Goal: Check status: Check status

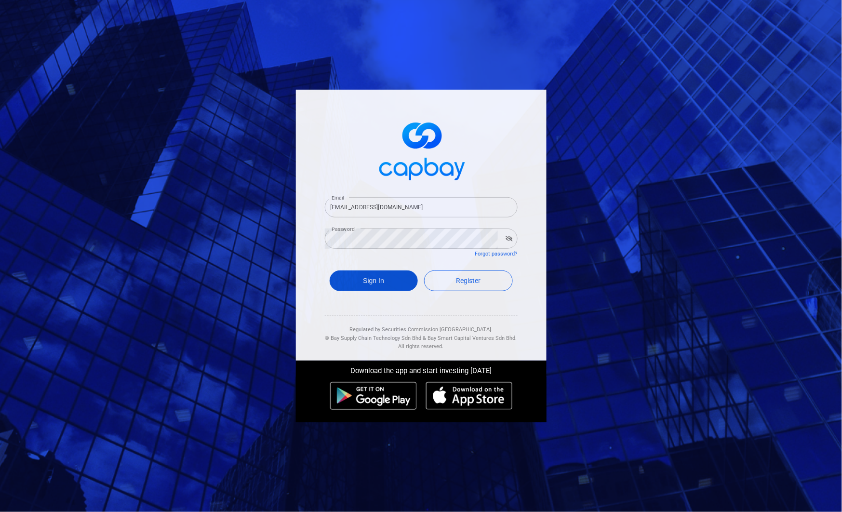
click at [377, 288] on button "Sign In" at bounding box center [374, 280] width 89 height 21
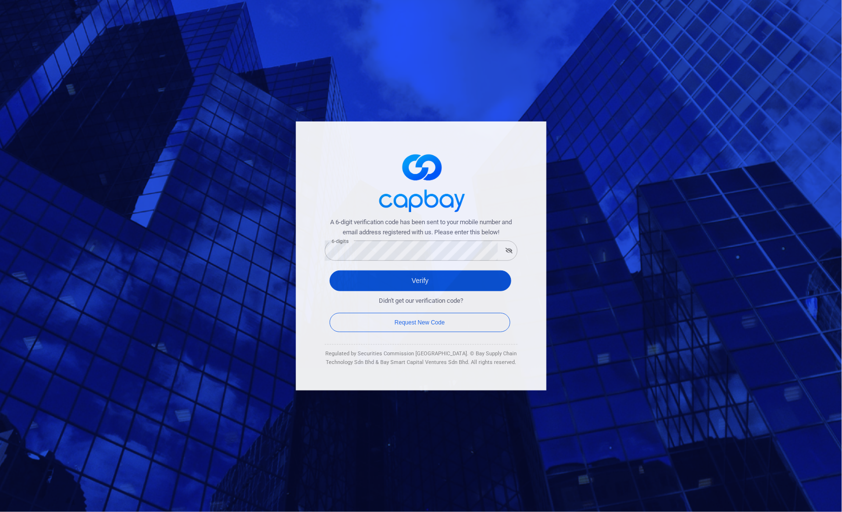
click at [334, 276] on button "Verify" at bounding box center [421, 280] width 182 height 21
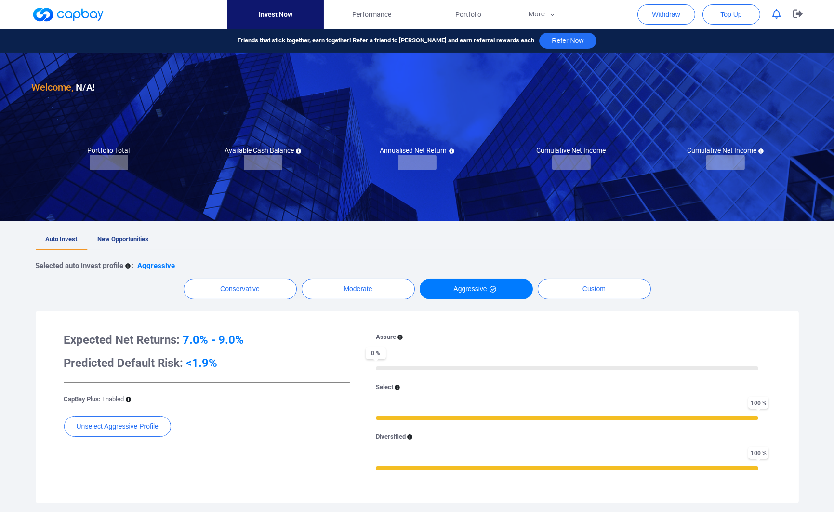
checkbox input "true"
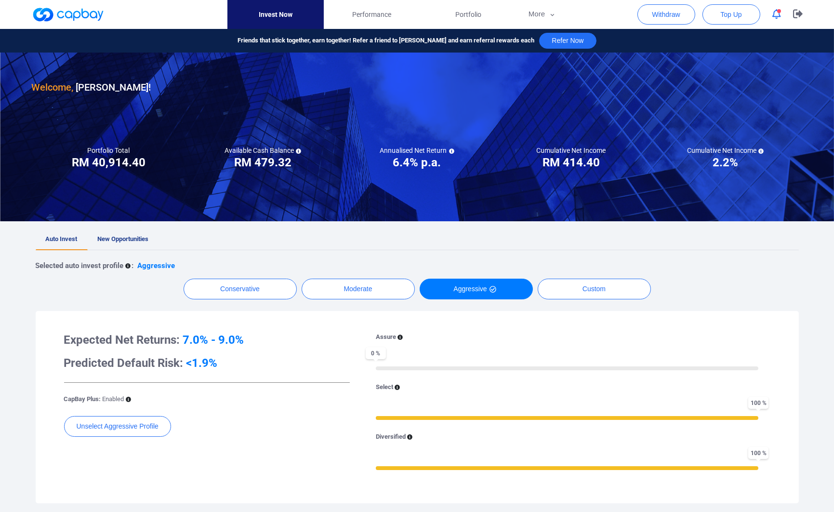
scroll to position [268, 0]
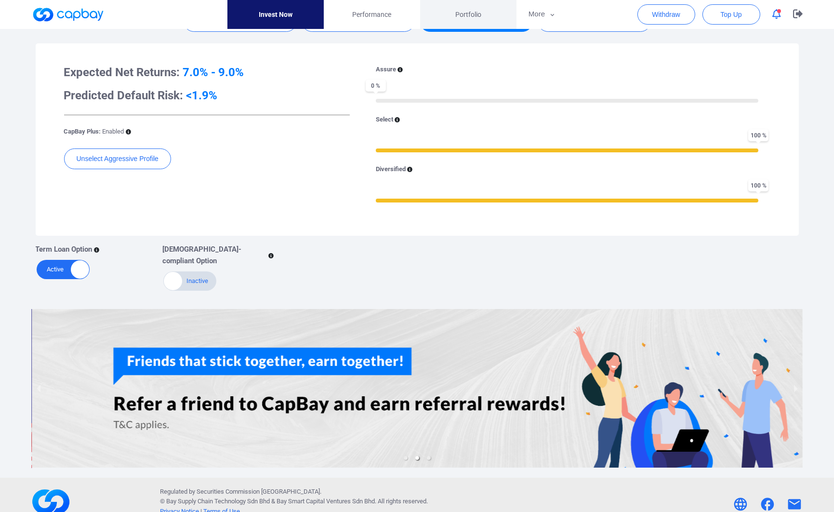
click at [438, 15] on link "Portfolio" at bounding box center [468, 14] width 96 height 29
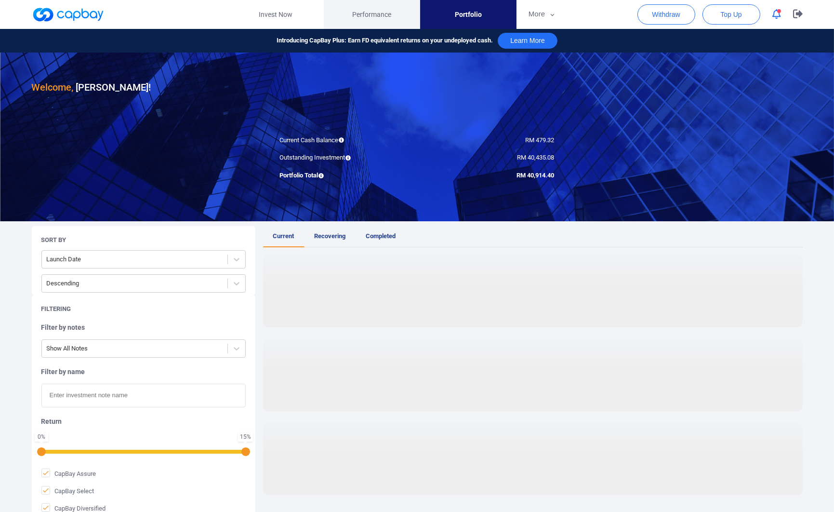
click at [398, 25] on link "Performance" at bounding box center [372, 14] width 96 height 29
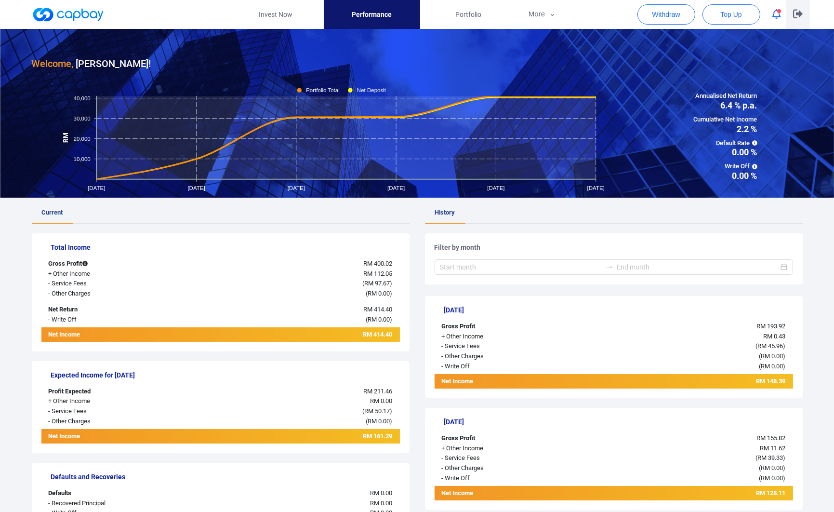
click at [786, 18] on button "button" at bounding box center [798, 14] width 24 height 29
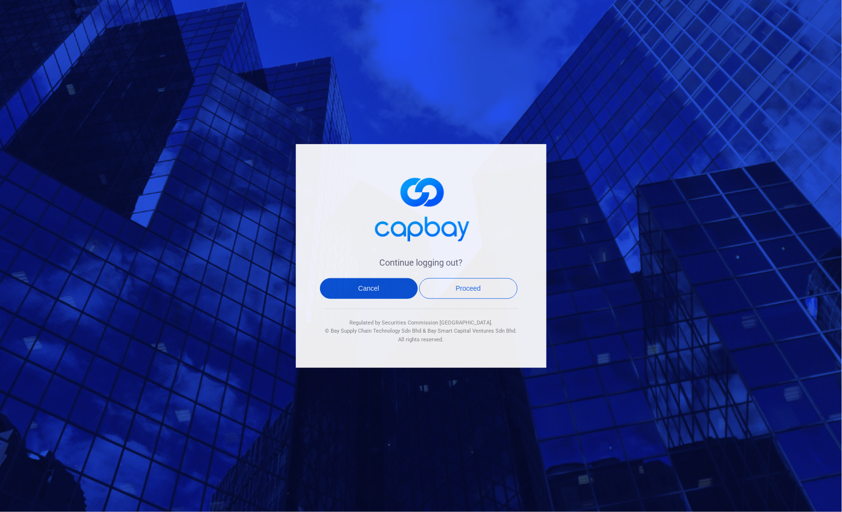
click at [362, 289] on button "Cancel" at bounding box center [369, 288] width 98 height 21
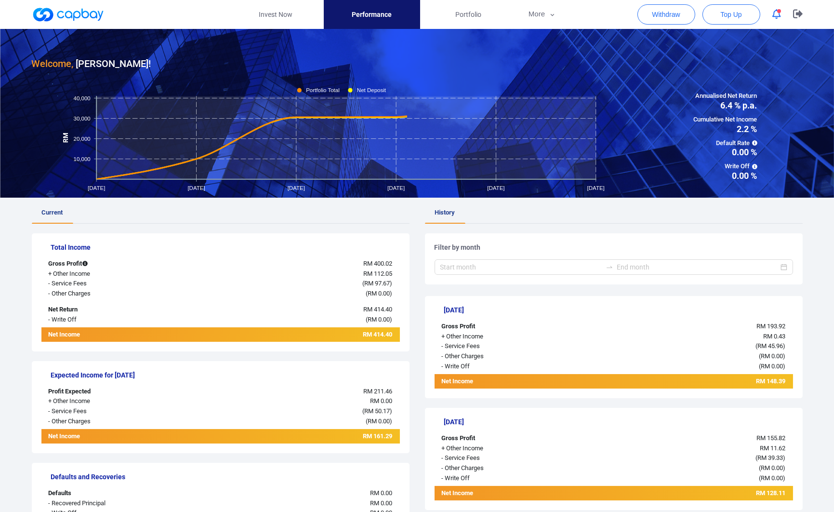
click at [782, 19] on button "button" at bounding box center [777, 14] width 18 height 15
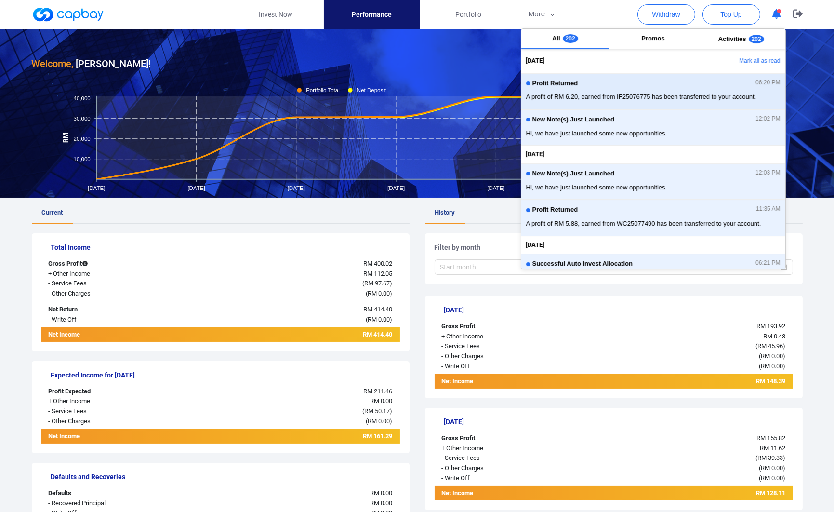
click at [695, 84] on div "Profit Returned 06:20 PM" at bounding box center [653, 85] width 255 height 11
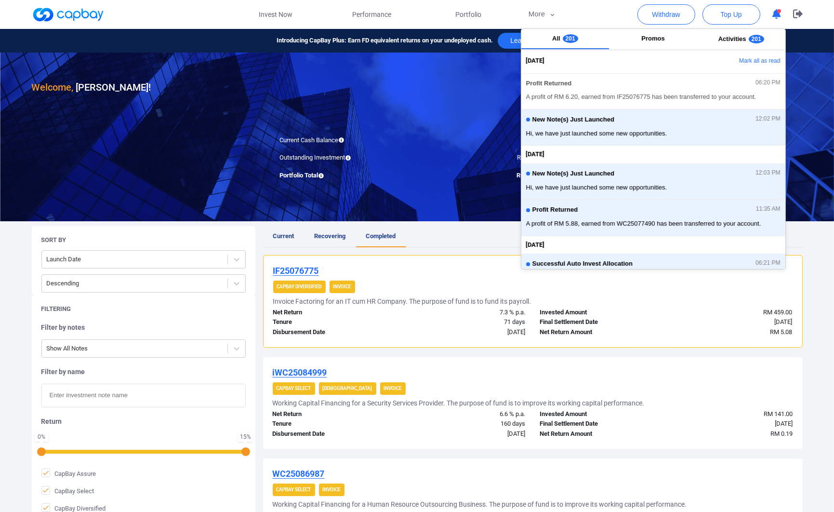
click at [412, 231] on ul "Current Recovering Completed" at bounding box center [533, 236] width 540 height 21
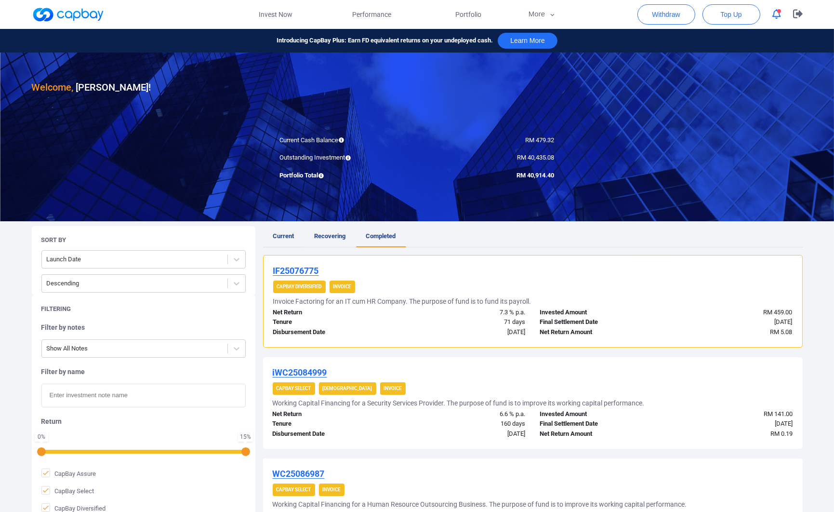
click at [284, 235] on span "Current" at bounding box center [283, 235] width 21 height 7
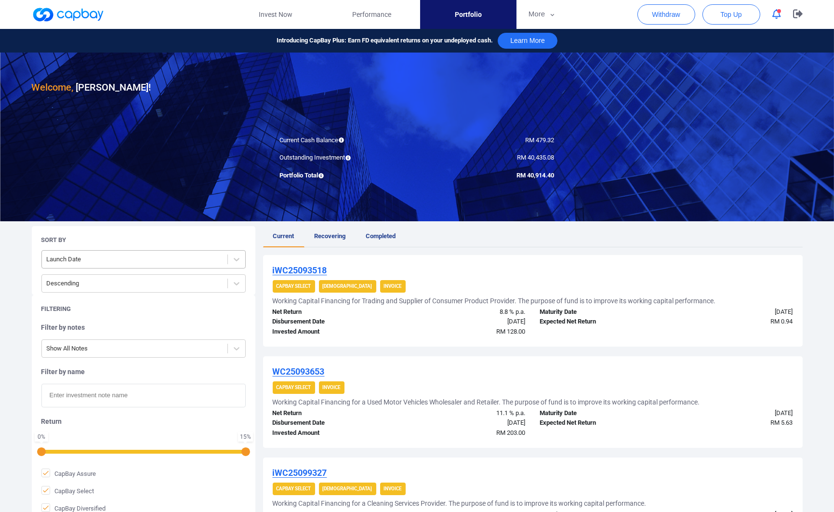
click at [172, 258] on div at bounding box center [135, 260] width 176 height 12
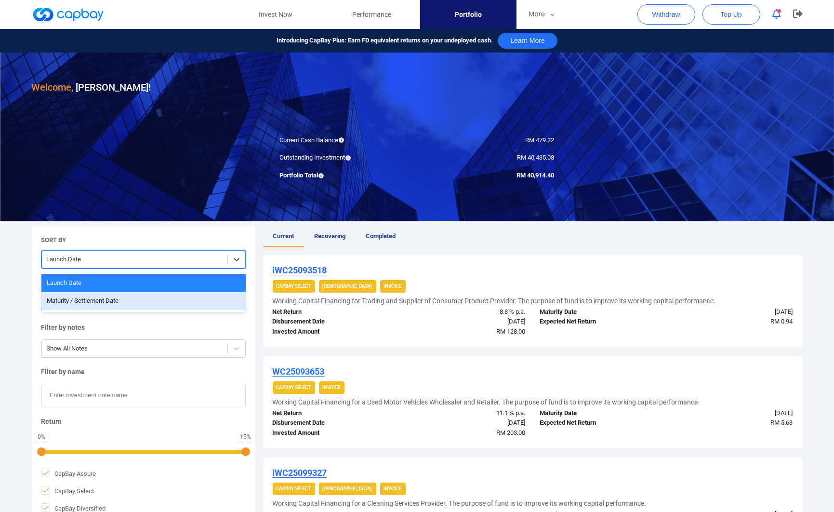
click at [150, 299] on div "Maturity / Settlement Date" at bounding box center [143, 301] width 204 height 18
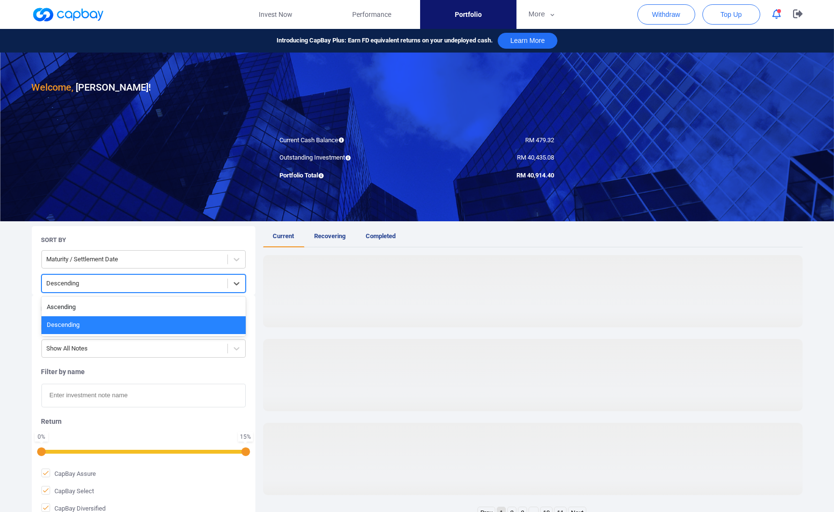
click at [169, 287] on div at bounding box center [135, 284] width 176 height 12
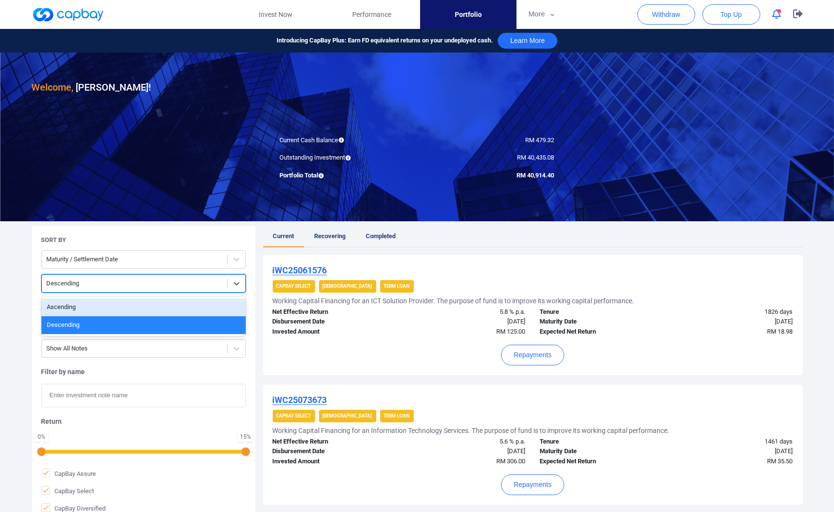
click at [171, 306] on div "Ascending" at bounding box center [143, 307] width 204 height 18
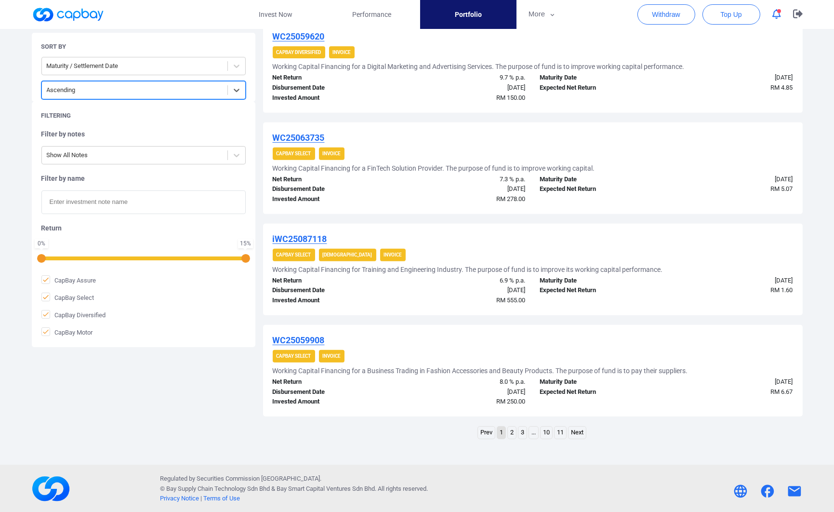
scroll to position [842, 0]
click at [509, 430] on link "2" at bounding box center [512, 432] width 8 height 12
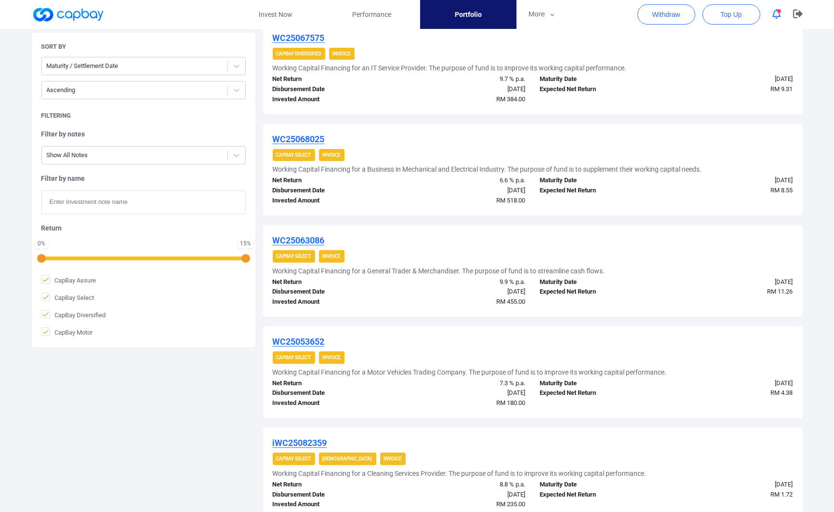
scroll to position [803, 0]
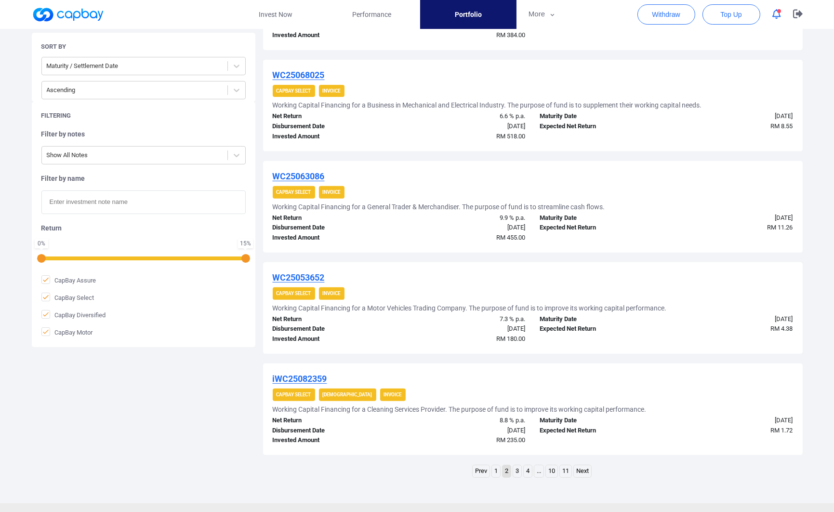
click at [516, 473] on link "3" at bounding box center [517, 471] width 8 height 12
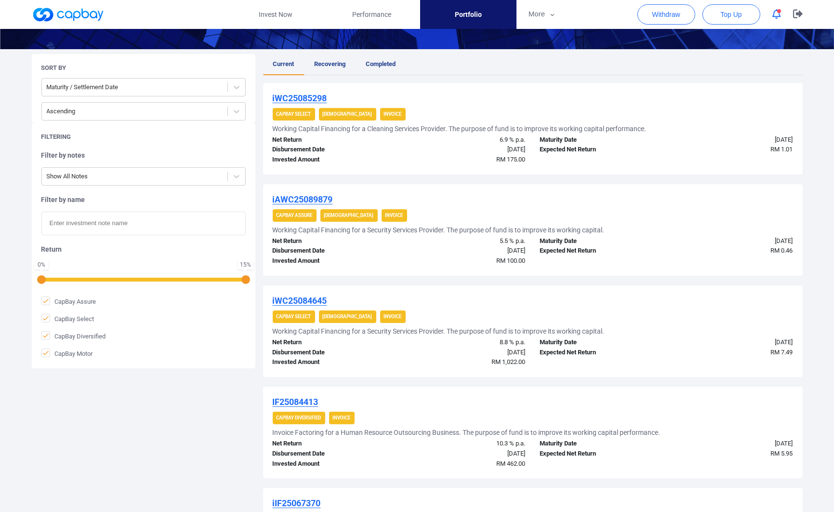
scroll to position [0, 0]
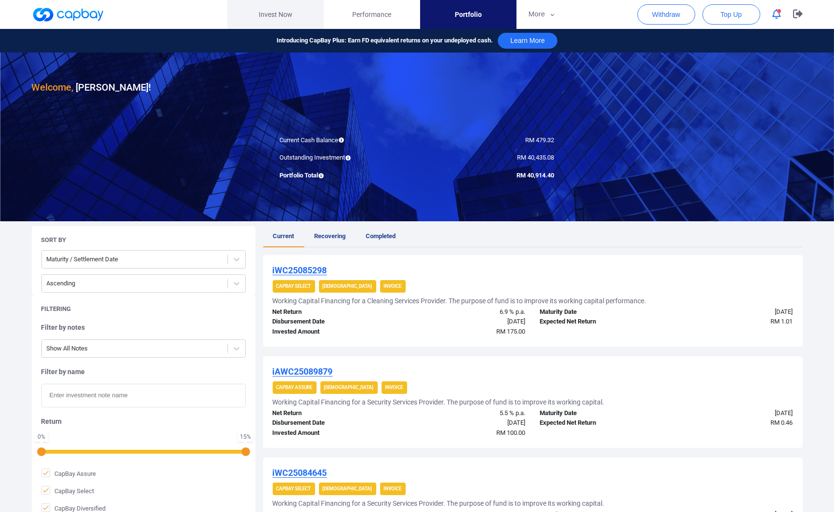
click at [287, 5] on link "Invest Now" at bounding box center [276, 14] width 96 height 29
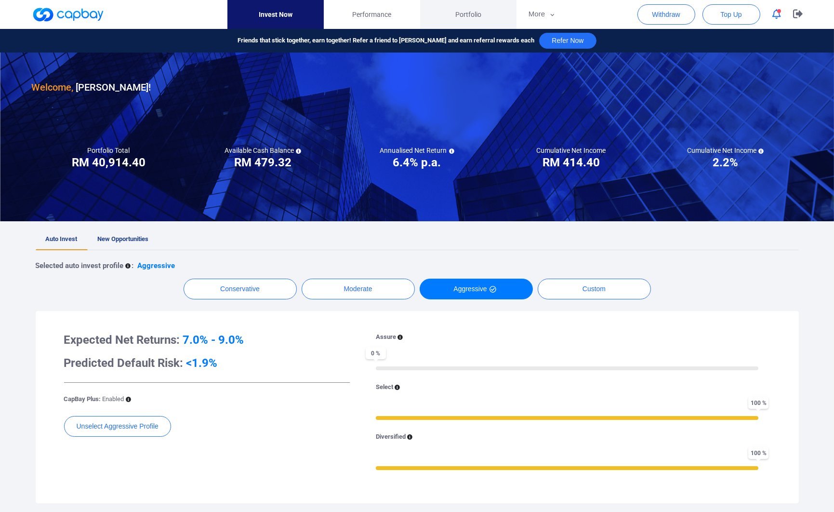
click at [446, 13] on link "Portfolio" at bounding box center [468, 14] width 96 height 29
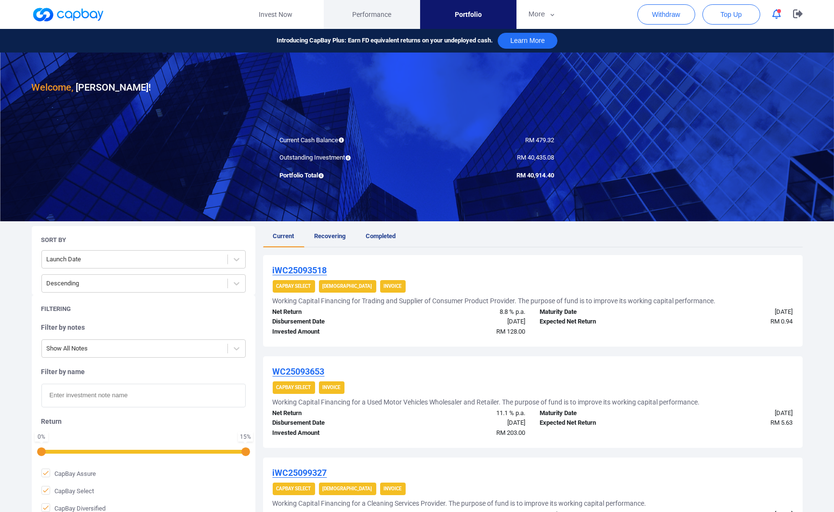
click at [402, 19] on link "Performance" at bounding box center [372, 14] width 96 height 29
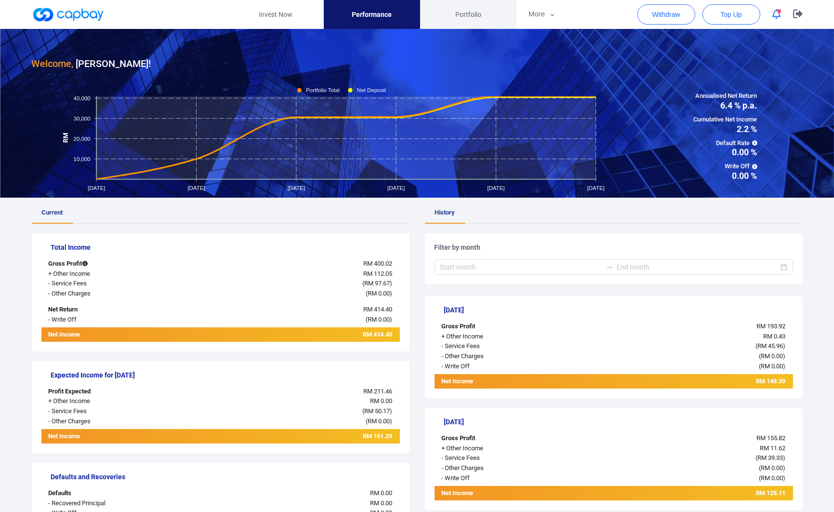
click at [447, 23] on link "Portfolio" at bounding box center [468, 14] width 96 height 29
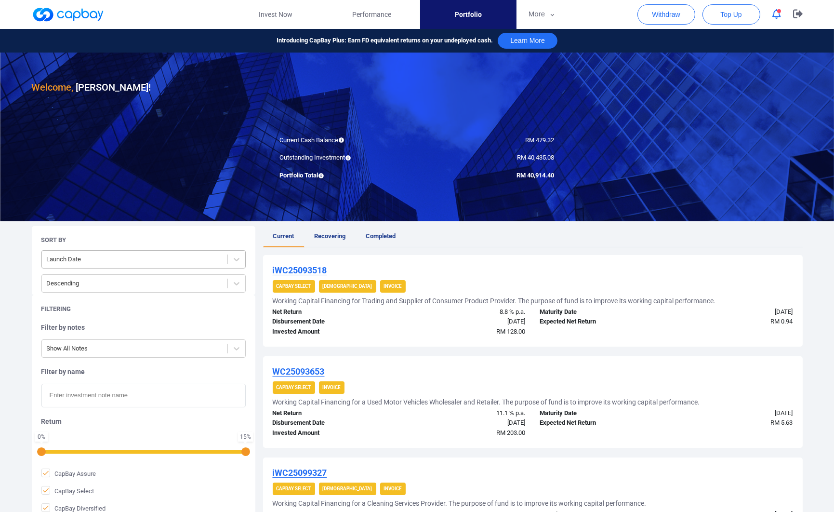
click at [219, 260] on div at bounding box center [135, 260] width 176 height 12
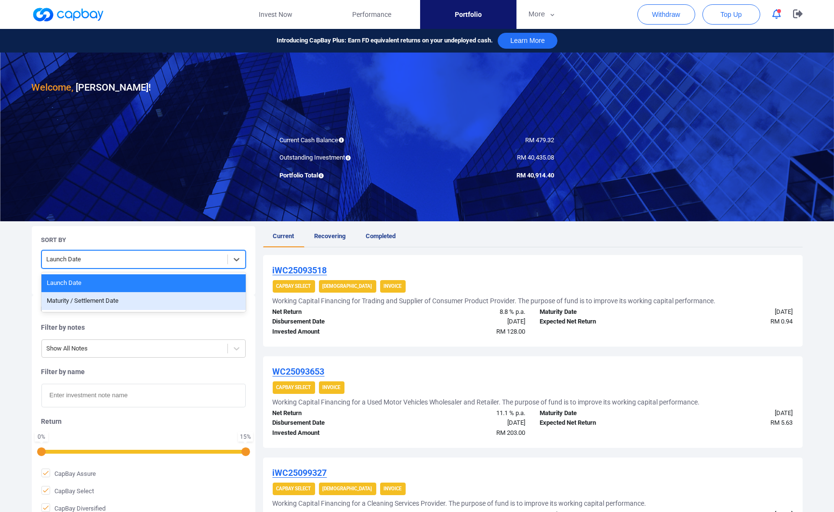
click at [182, 295] on div "Maturity / Settlement Date" at bounding box center [143, 301] width 204 height 18
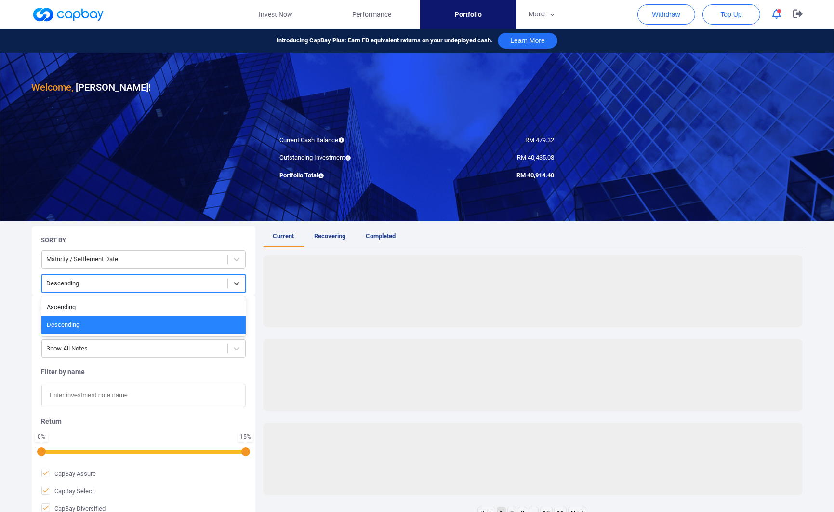
click at [181, 284] on div at bounding box center [135, 284] width 176 height 12
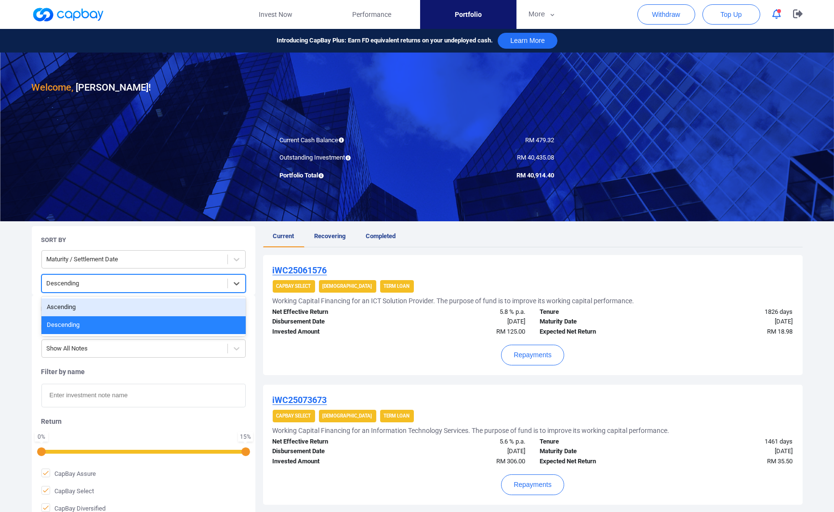
click at [162, 302] on div "Ascending" at bounding box center [143, 307] width 204 height 18
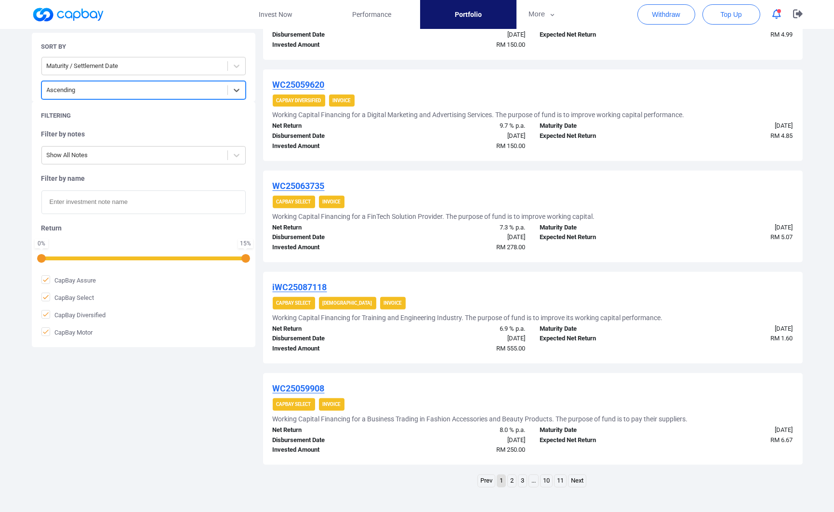
scroll to position [842, 0]
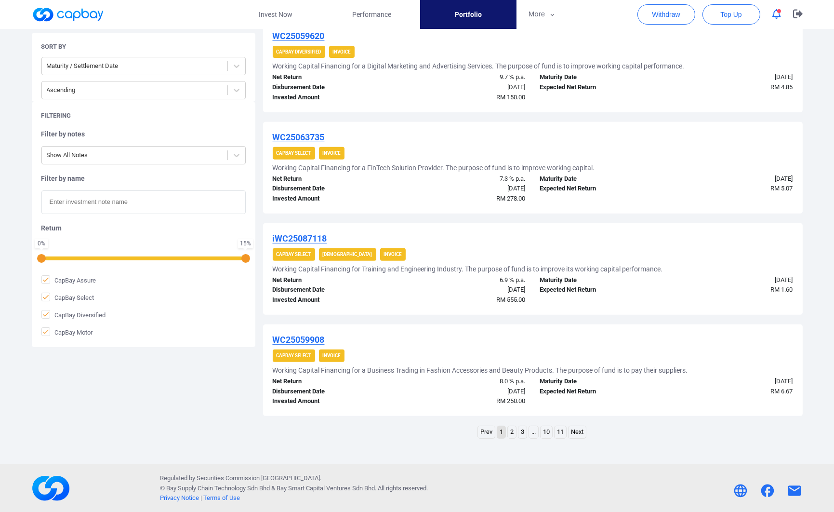
click at [511, 432] on link "2" at bounding box center [512, 432] width 8 height 12
click at [514, 428] on link "3" at bounding box center [517, 432] width 8 height 12
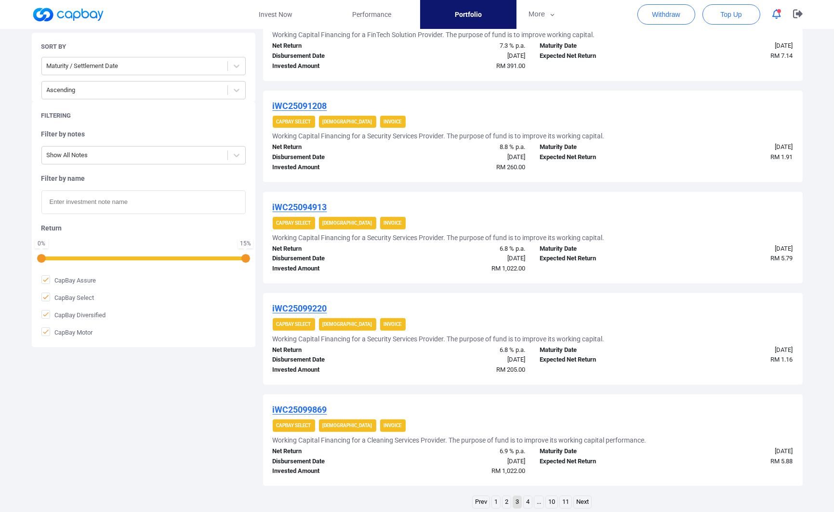
scroll to position [789, 0]
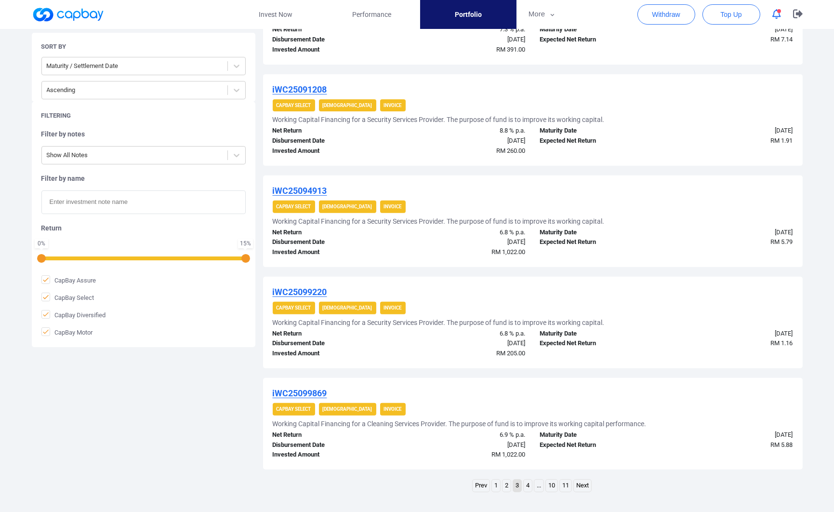
click at [532, 484] on li "4" at bounding box center [527, 485] width 9 height 13
click at [529, 482] on link "4" at bounding box center [528, 486] width 8 height 12
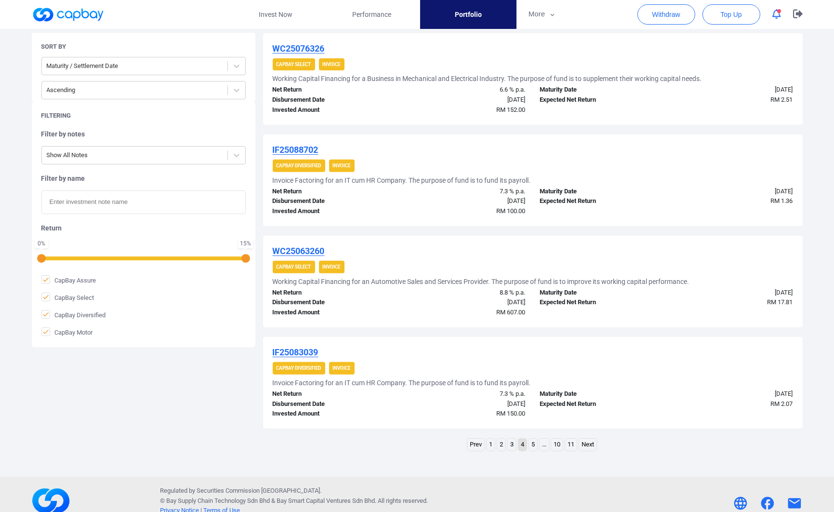
scroll to position [842, 0]
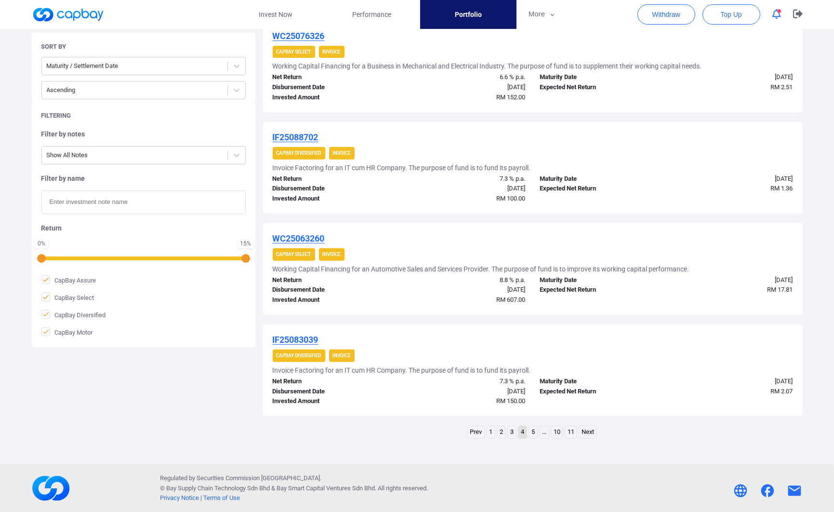
click at [533, 434] on link "5" at bounding box center [533, 432] width 8 height 12
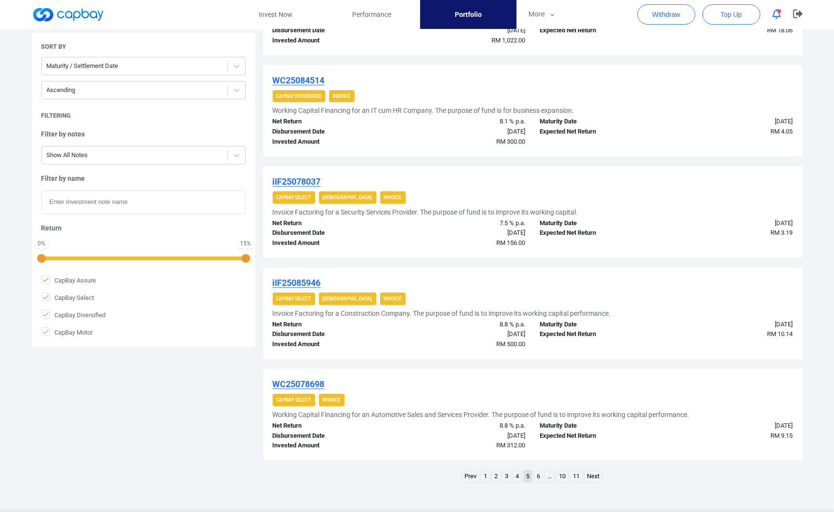
scroll to position [803, 0]
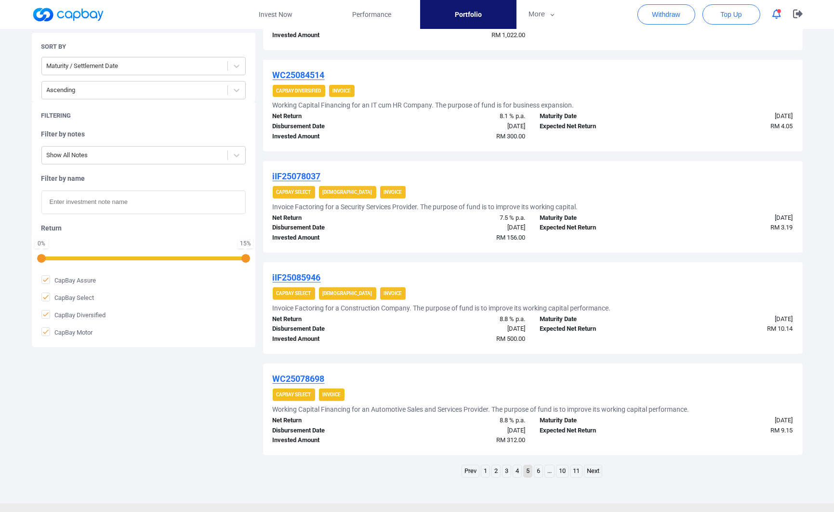
click at [539, 470] on link "6" at bounding box center [539, 471] width 8 height 12
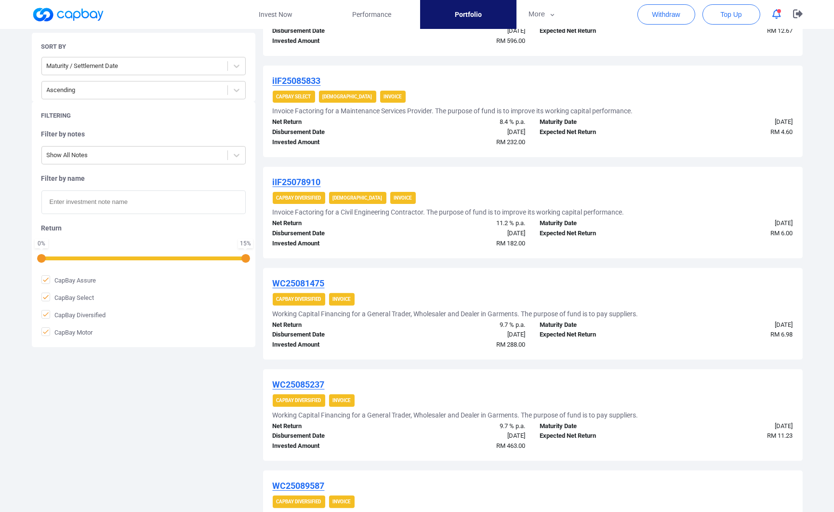
scroll to position [321, 0]
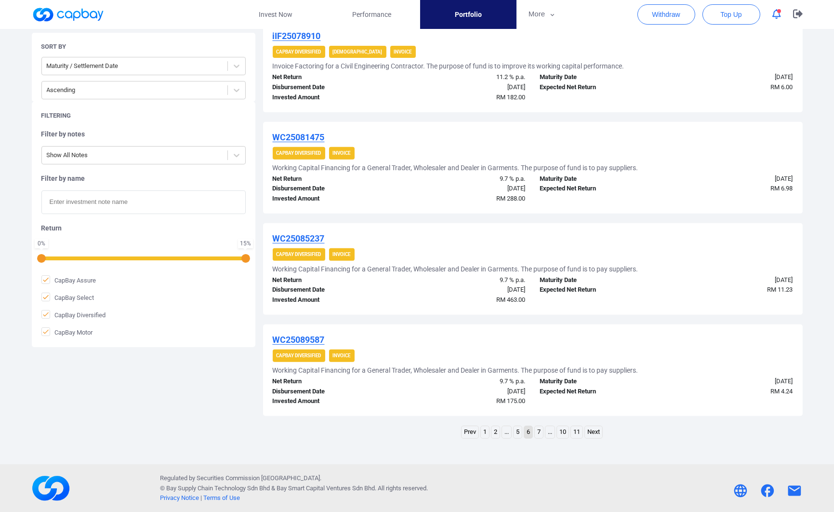
click at [598, 434] on link "Next" at bounding box center [593, 432] width 17 height 12
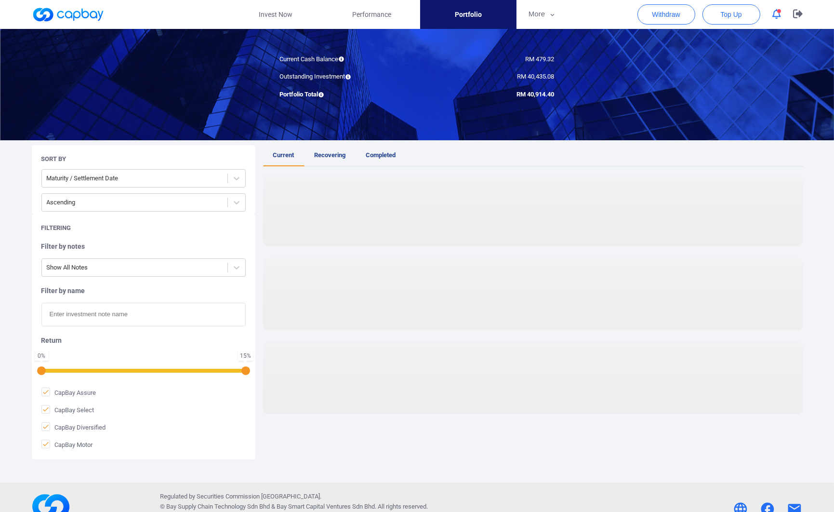
scroll to position [842, 0]
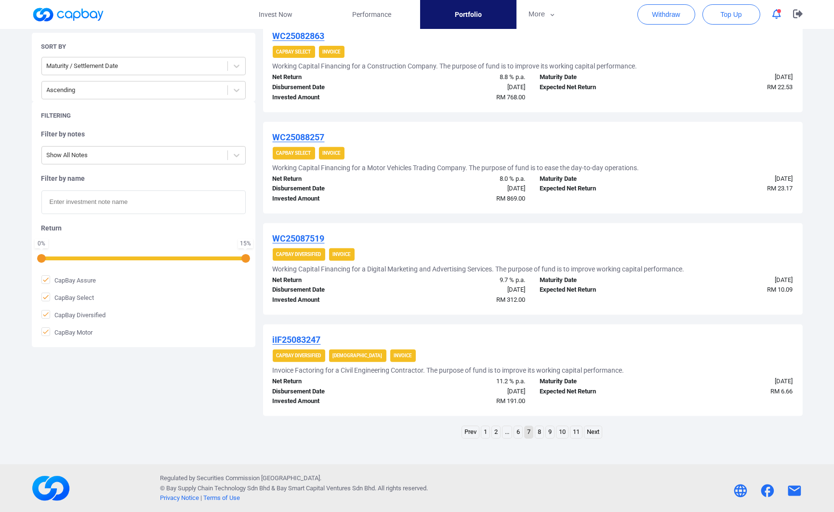
click at [576, 432] on link "11" at bounding box center [577, 432] width 12 height 12
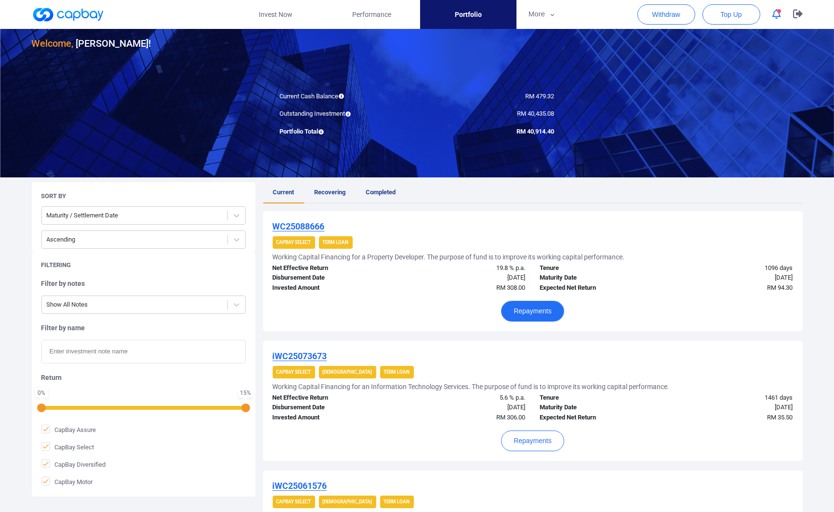
scroll to position [0, 0]
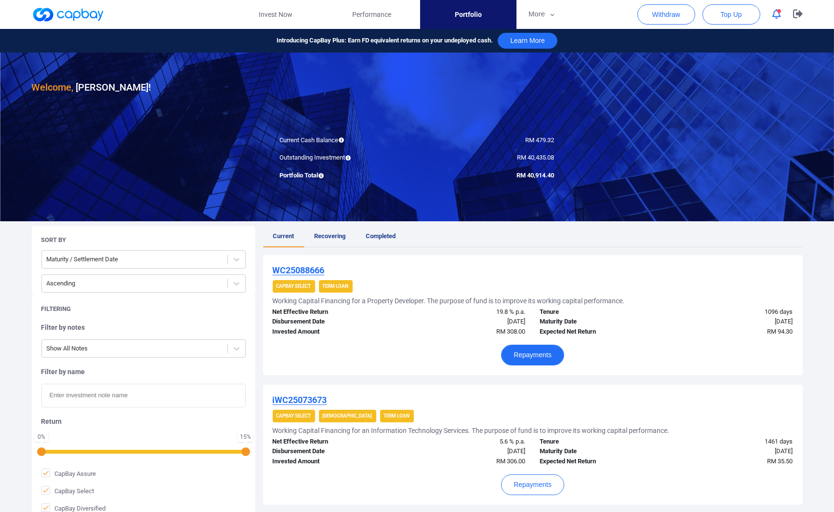
click at [558, 353] on button "Repayments" at bounding box center [532, 355] width 63 height 21
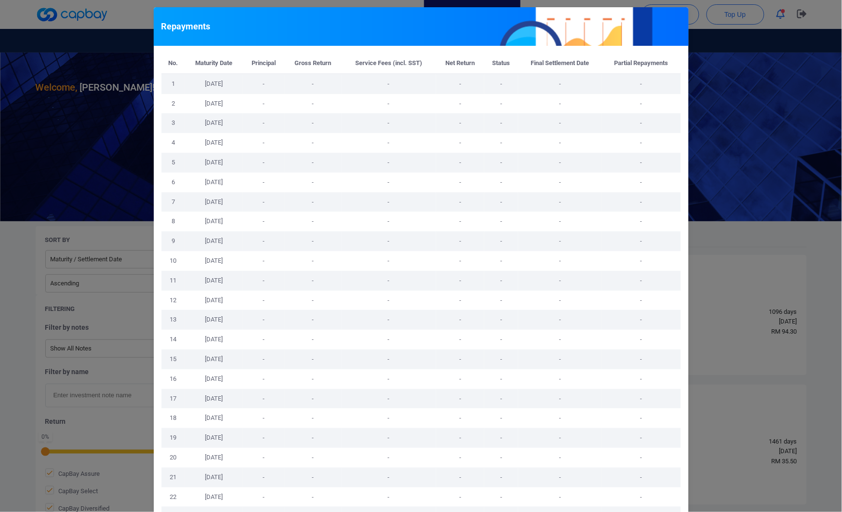
click at [716, 324] on div "Repayments No. Maturity Date Principal Gross Return Service Fees (incl. SST) Ne…" at bounding box center [421, 256] width 842 height 512
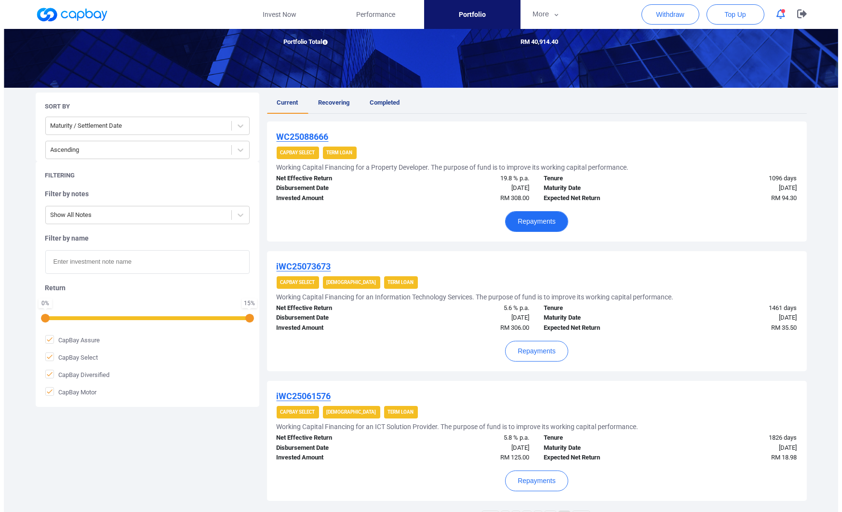
scroll to position [161, 0]
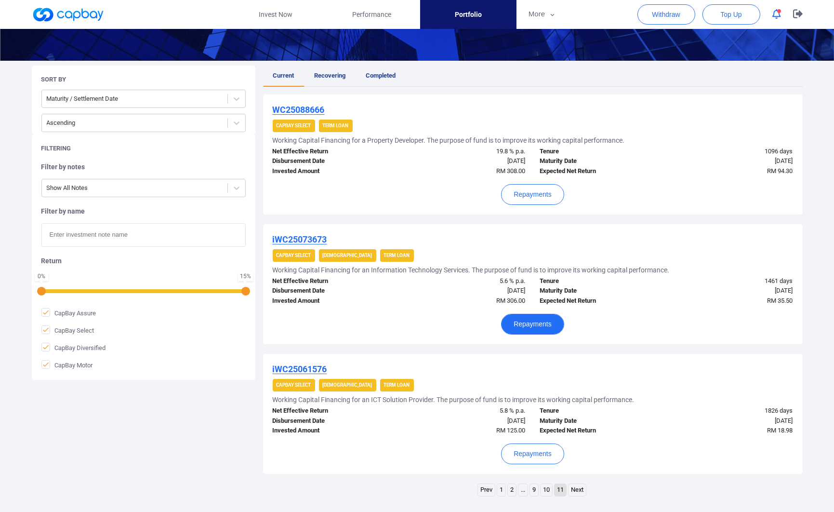
click at [554, 328] on button "Repayments" at bounding box center [532, 324] width 63 height 21
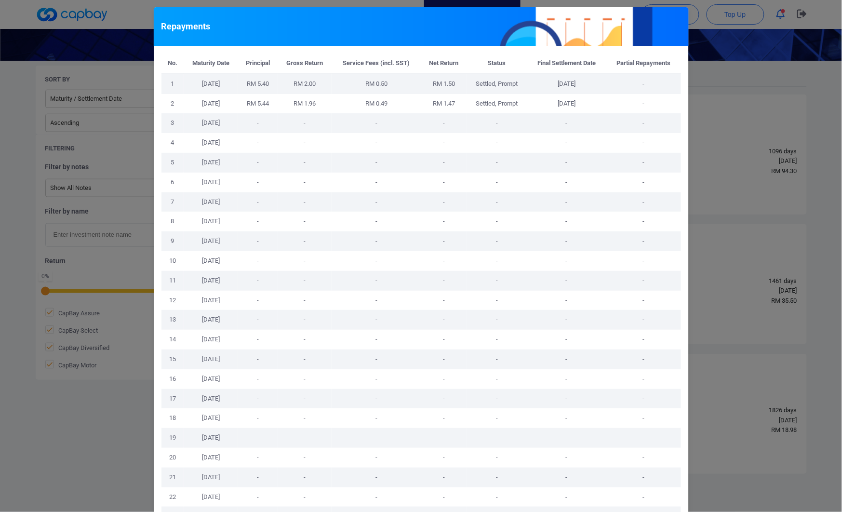
click at [706, 346] on div "Repayments No. Maturity Date Principal Gross Return Service Fees (incl. SST) Ne…" at bounding box center [421, 256] width 842 height 512
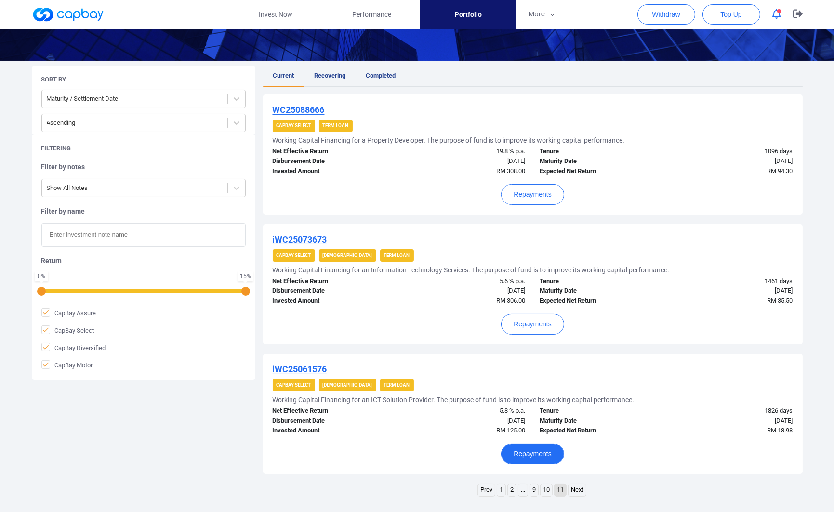
click at [537, 450] on button "Repayments" at bounding box center [532, 453] width 63 height 21
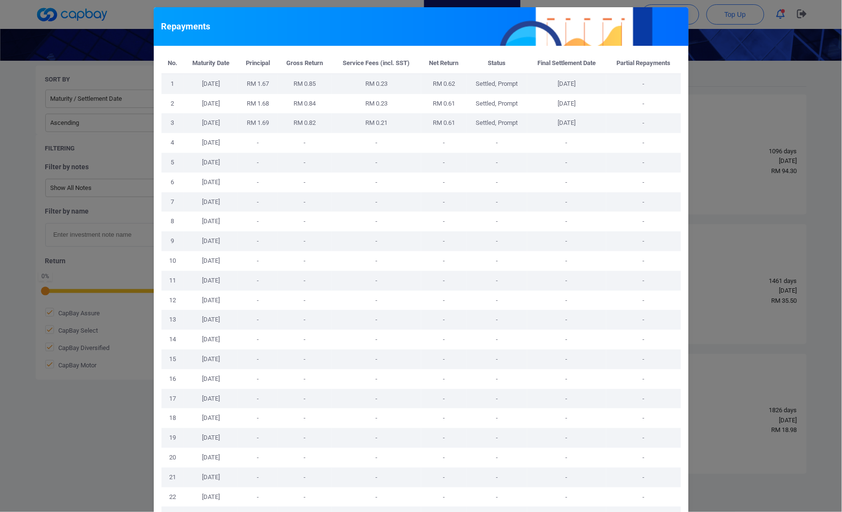
click at [644, 298] on td "-" at bounding box center [643, 301] width 74 height 20
click at [719, 297] on div "Repayments No. Maturity Date Principal Gross Return Service Fees (incl. SST) Ne…" at bounding box center [421, 256] width 842 height 512
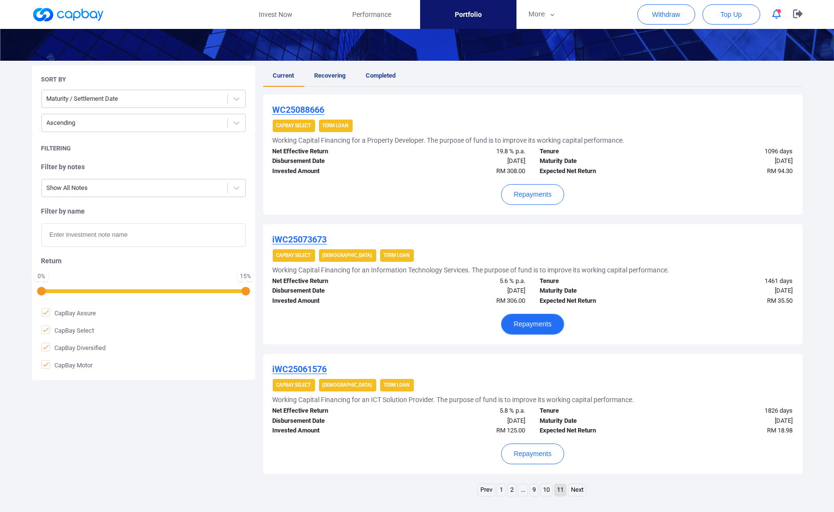
click at [542, 323] on button "Repayments" at bounding box center [532, 324] width 63 height 21
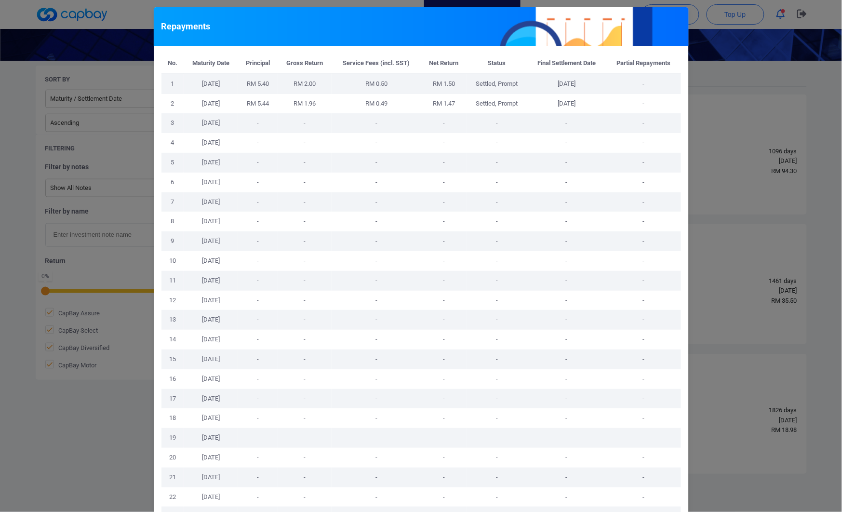
click at [703, 323] on div "Repayments No. Maturity Date Principal Gross Return Service Fees (incl. SST) Ne…" at bounding box center [421, 256] width 842 height 512
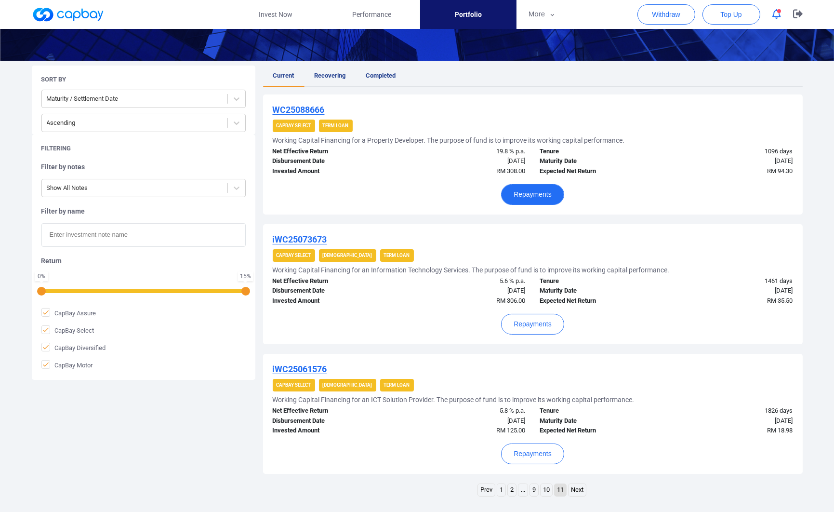
click at [537, 198] on button "Repayments" at bounding box center [532, 194] width 63 height 21
